Goal: Go to known website: Access a specific website the user already knows

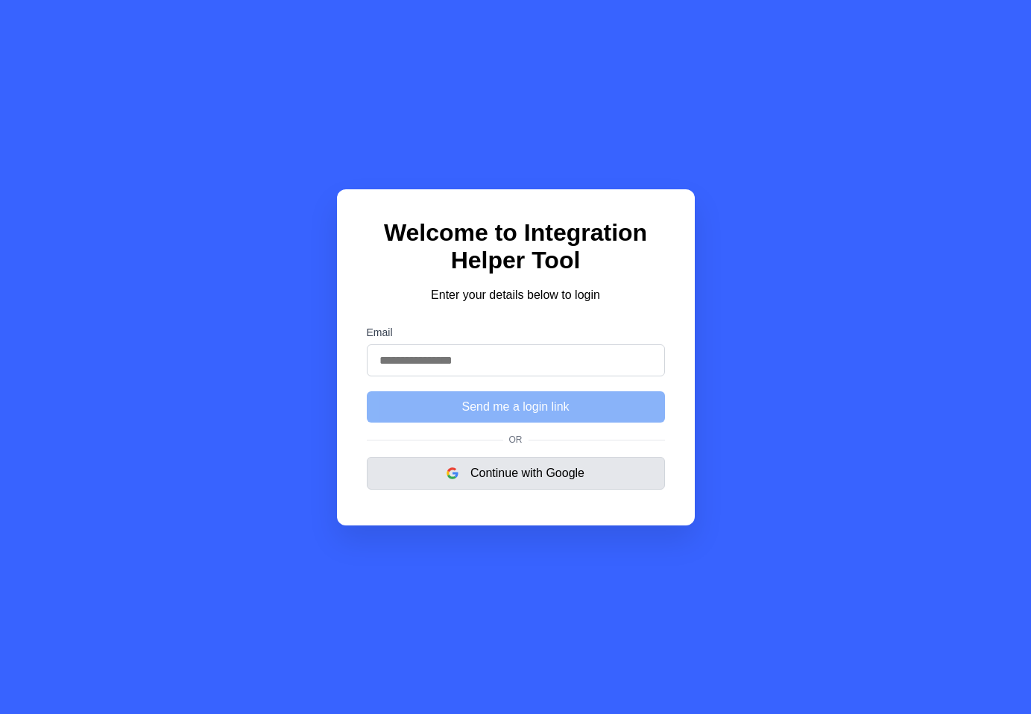
click at [624, 483] on button "Continue with Google" at bounding box center [516, 473] width 298 height 33
